Goal: Navigation & Orientation: Find specific page/section

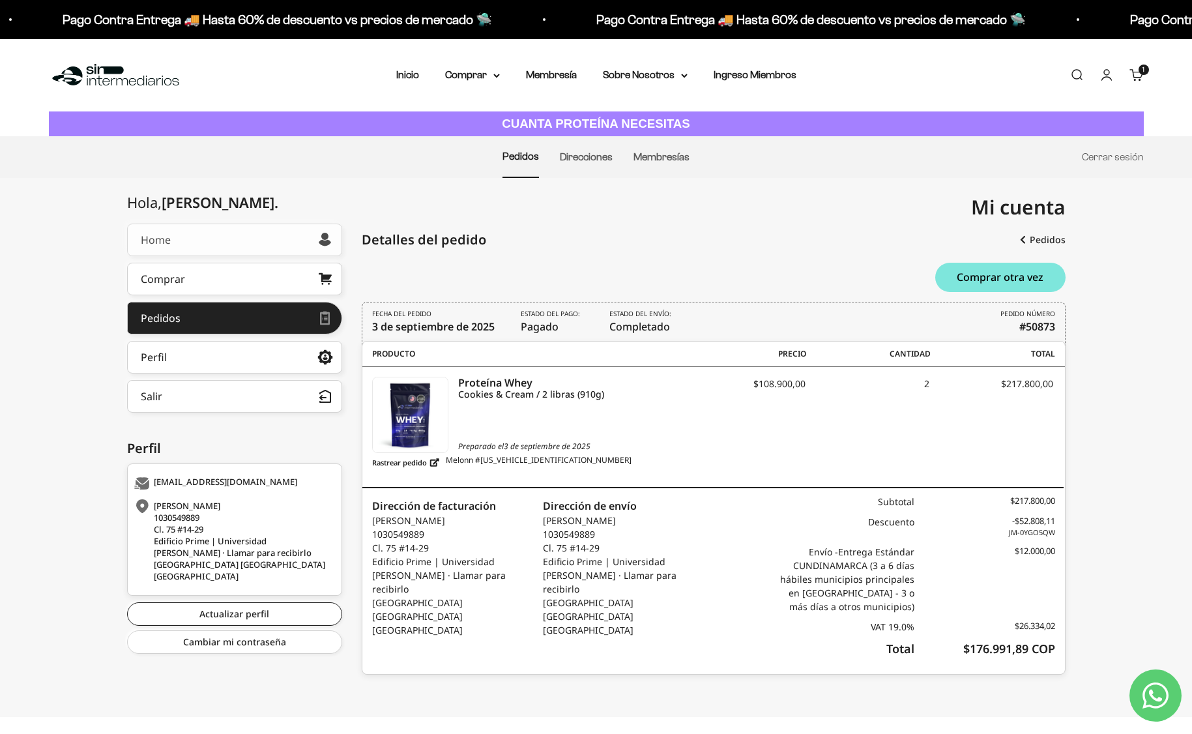
click at [194, 244] on link "Home" at bounding box center [234, 240] width 215 height 33
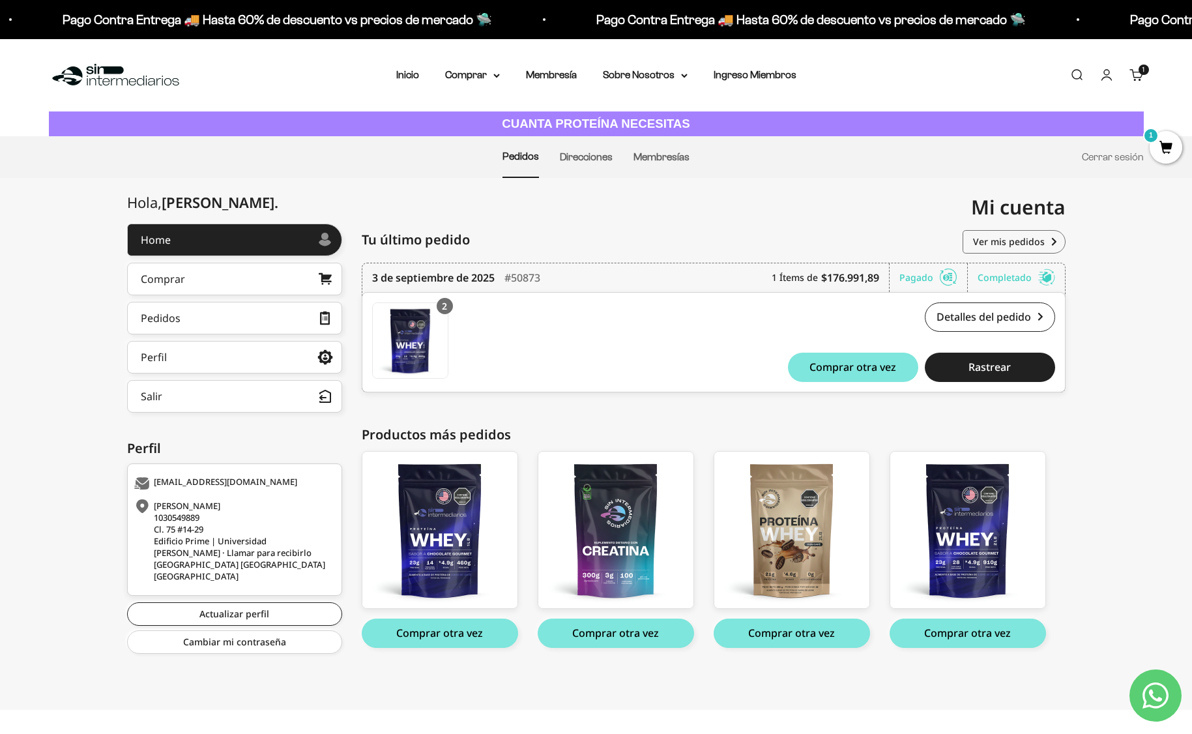
click at [409, 68] on li "Inicio" at bounding box center [407, 74] width 23 height 17
click at [408, 72] on link "Inicio" at bounding box center [407, 74] width 23 height 11
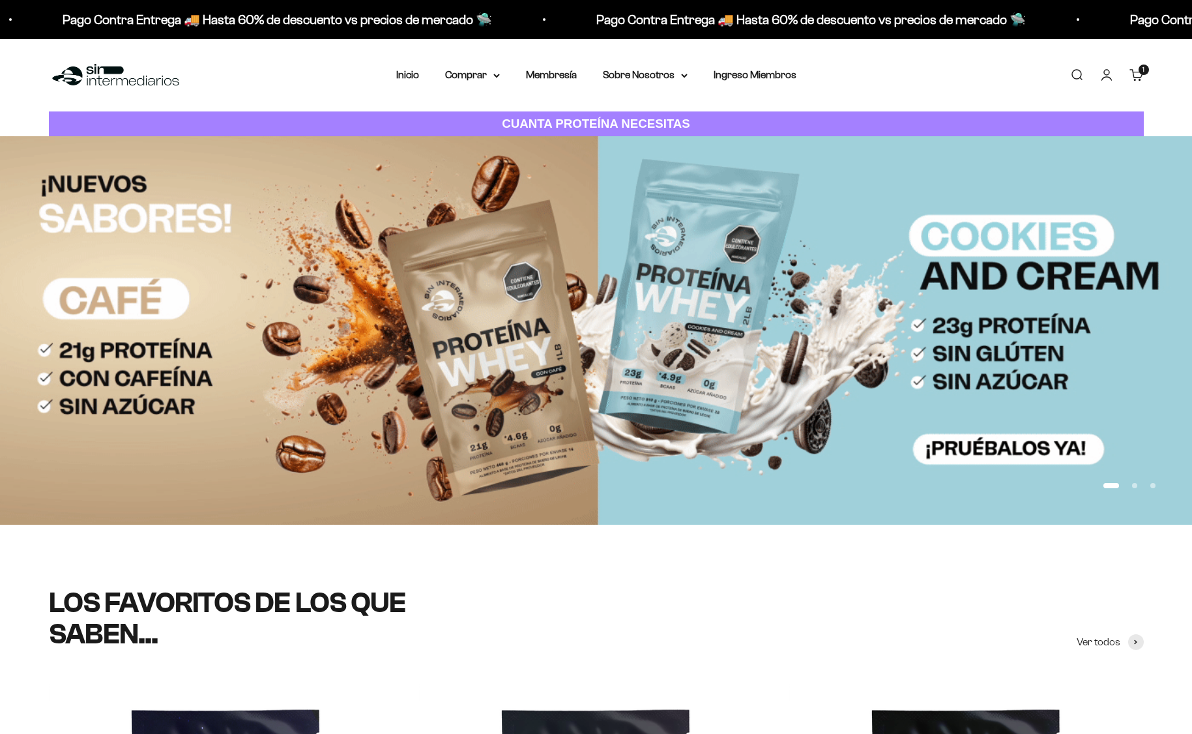
click at [1141, 79] on link "Carrito 1 artículo 1" at bounding box center [1137, 75] width 14 height 14
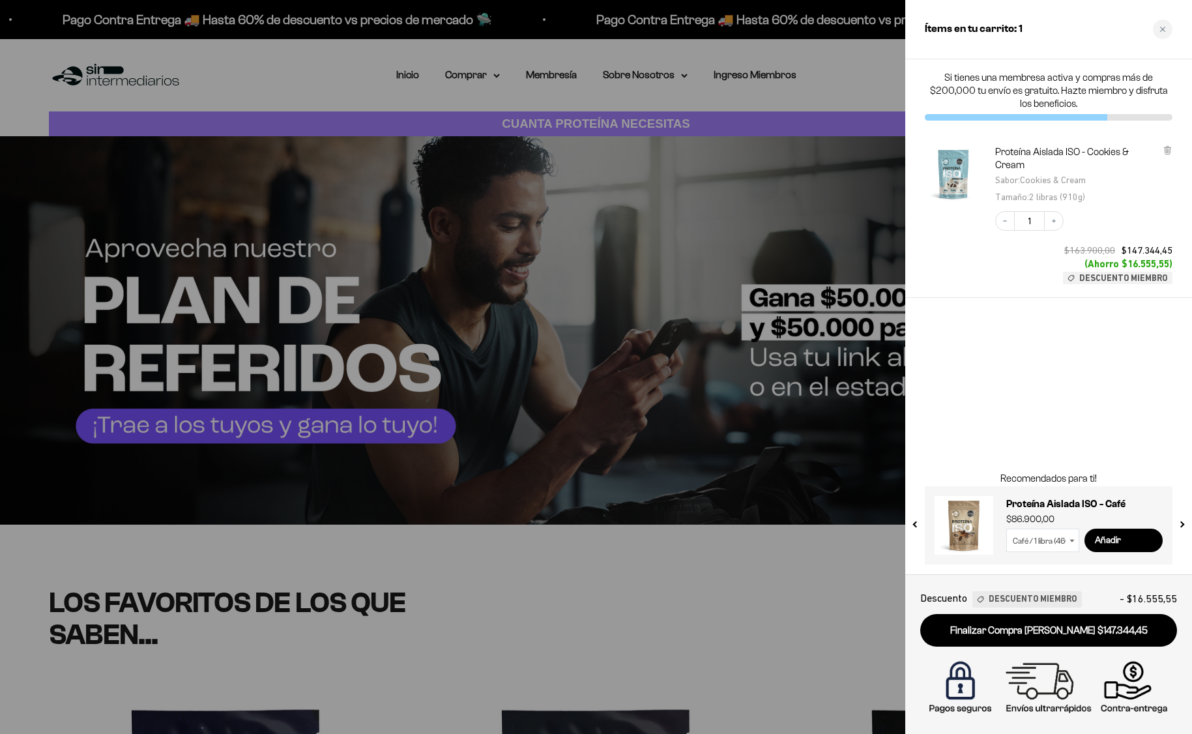
click at [1167, 151] on icon at bounding box center [1167, 150] width 5 height 7
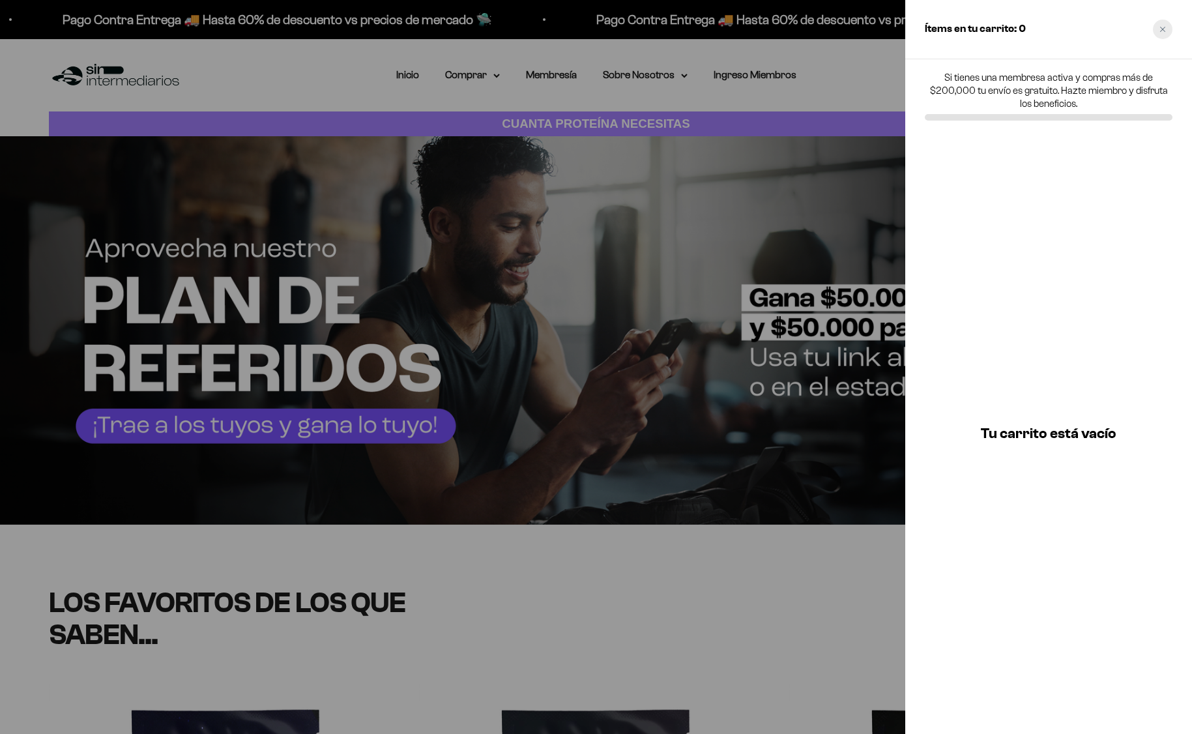
click at [1162, 28] on icon "Close cart" at bounding box center [1162, 29] width 5 height 5
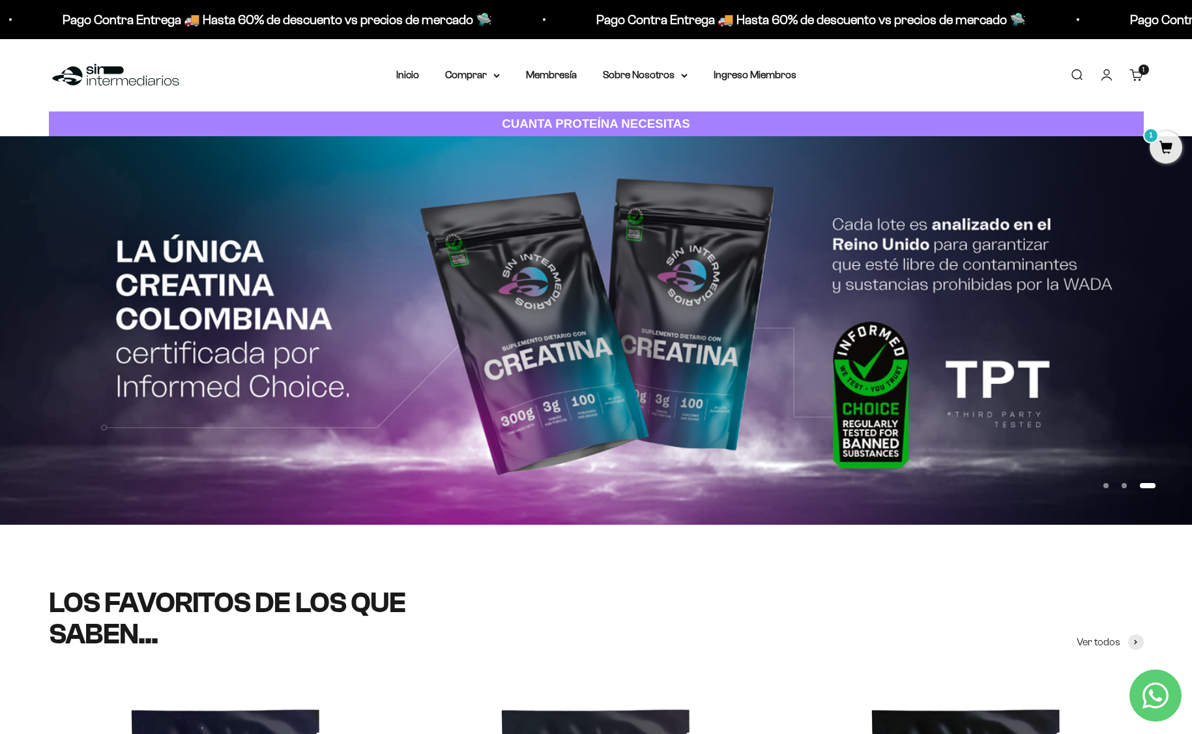
click at [1109, 73] on link "Cuenta" at bounding box center [1107, 75] width 14 height 14
click at [1106, 78] on link "Cuenta" at bounding box center [1107, 75] width 14 height 14
